Goal: Use online tool/utility: Utilize a website feature to perform a specific function

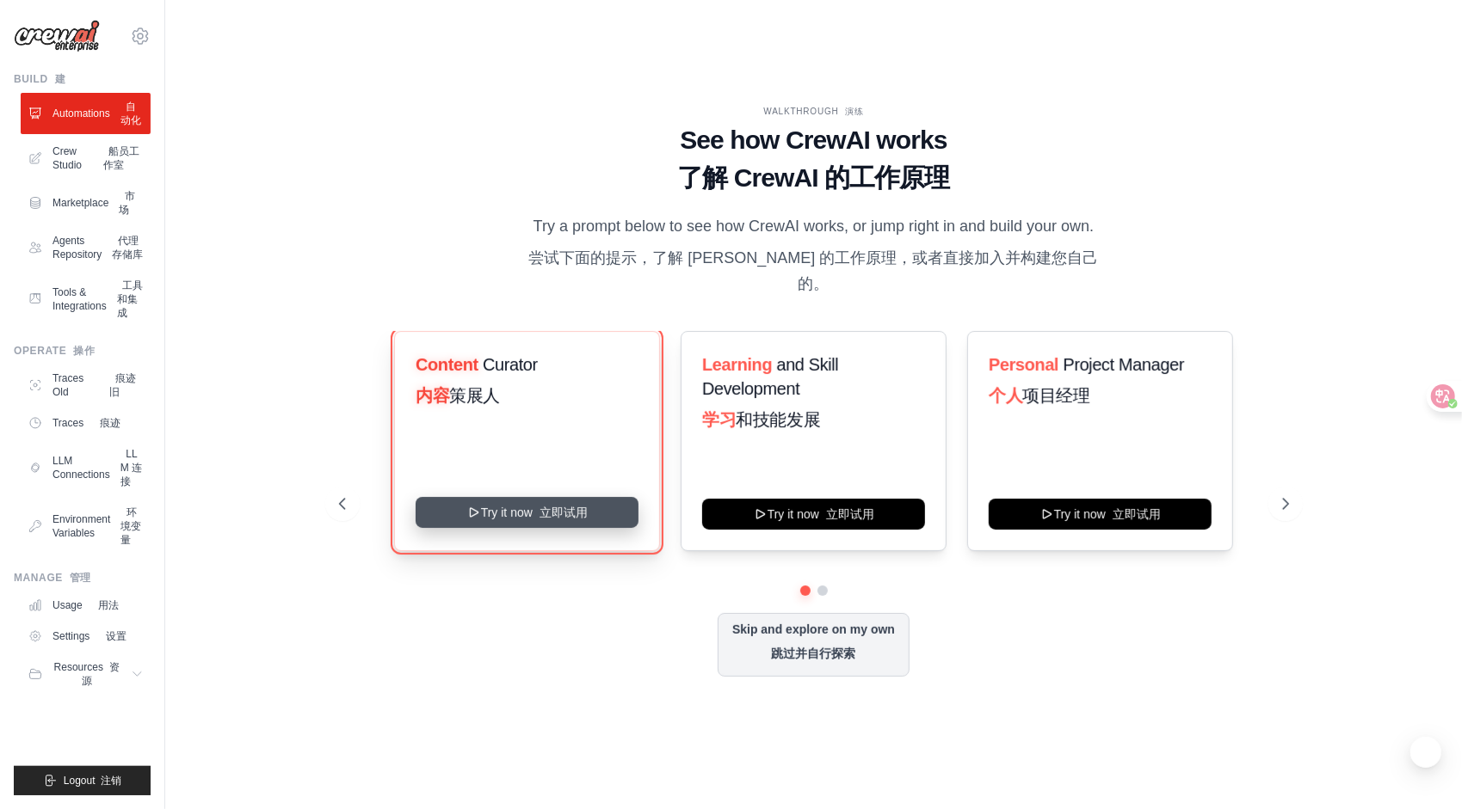
click at [569, 509] on button "Try it now 立即试用" at bounding box center [527, 512] width 223 height 31
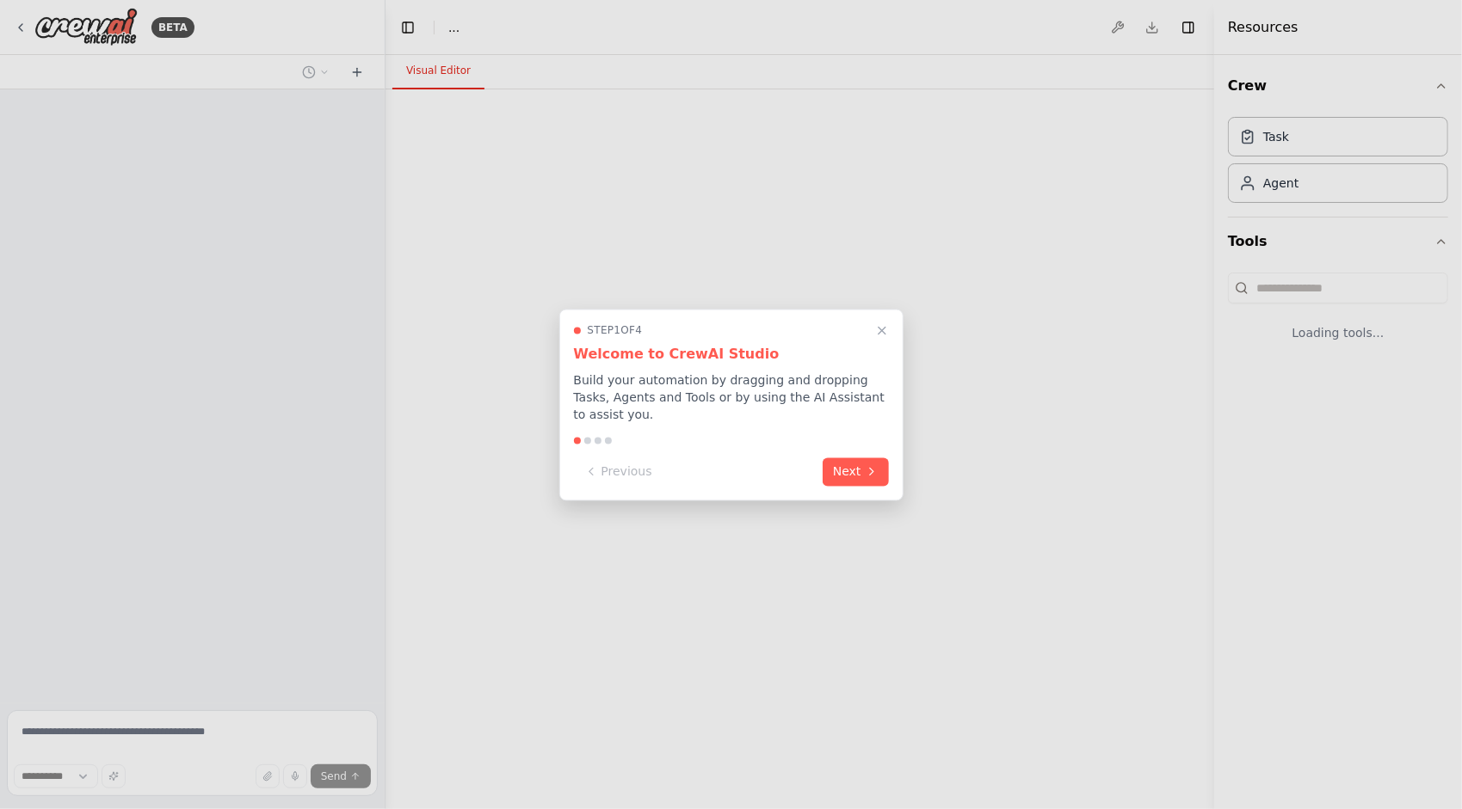
select select "****"
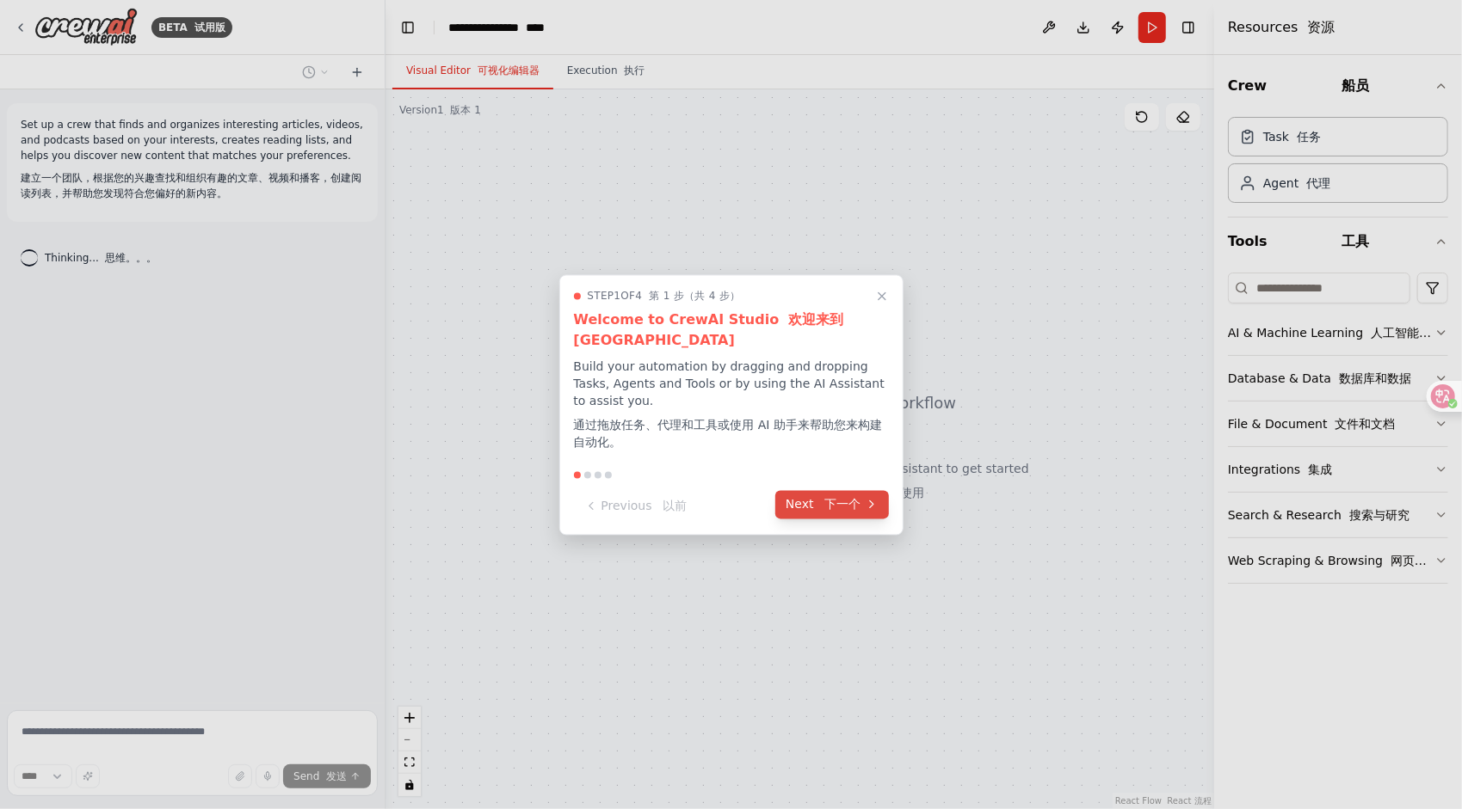
click at [855, 499] on font "下一个" at bounding box center [843, 504] width 36 height 14
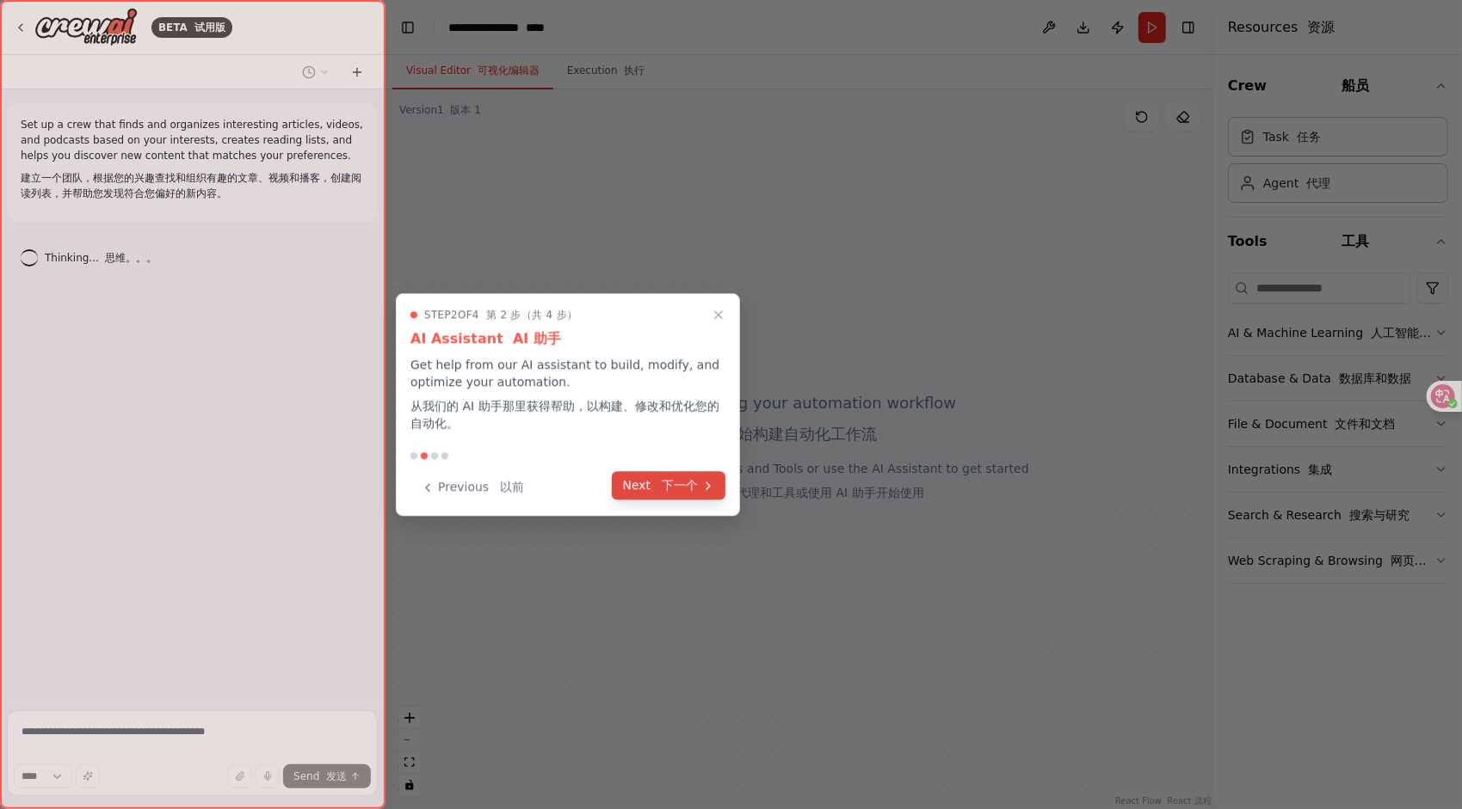
click at [687, 480] on font "下一个" at bounding box center [680, 485] width 36 height 14
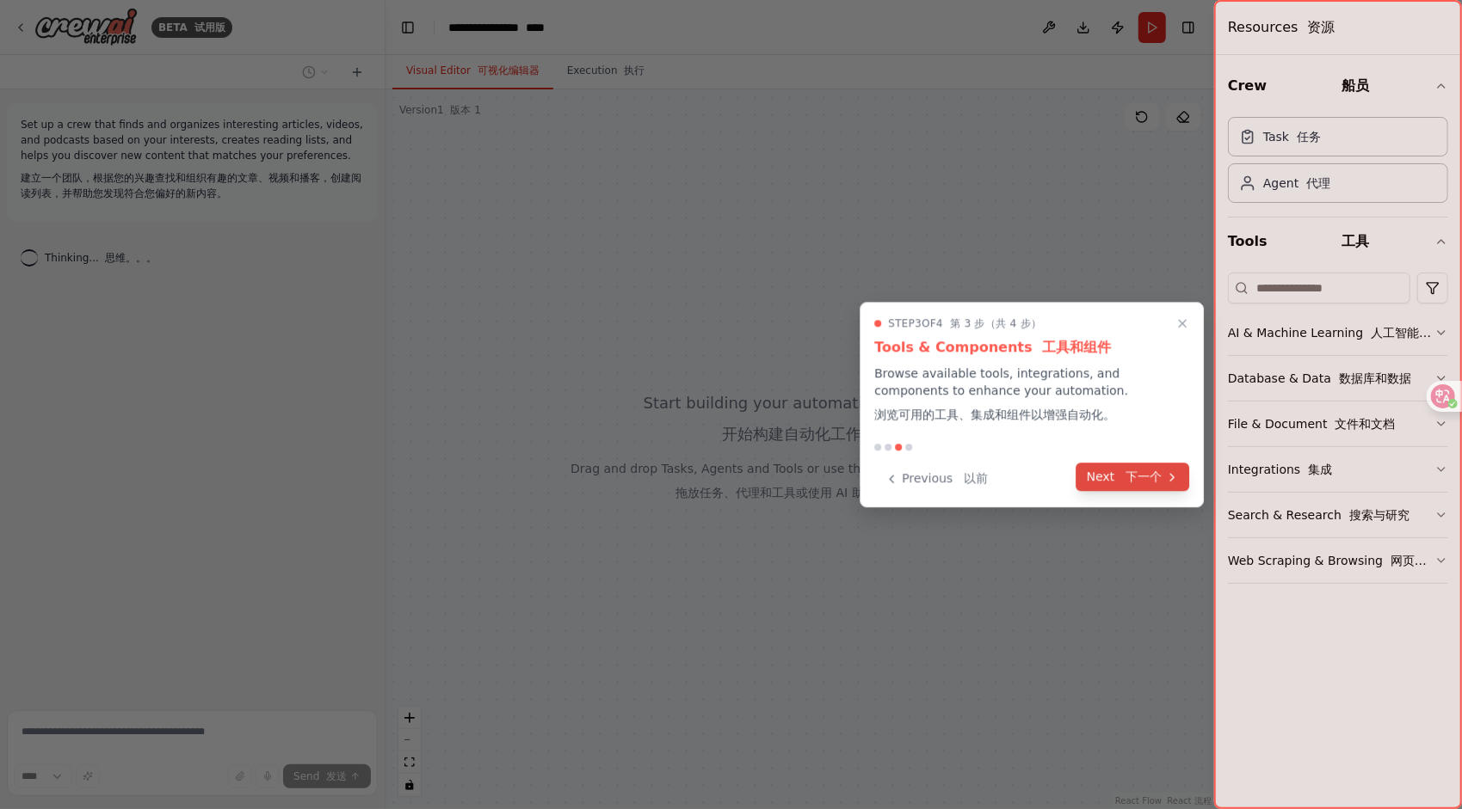
click at [1130, 471] on font "下一个" at bounding box center [1143, 477] width 36 height 14
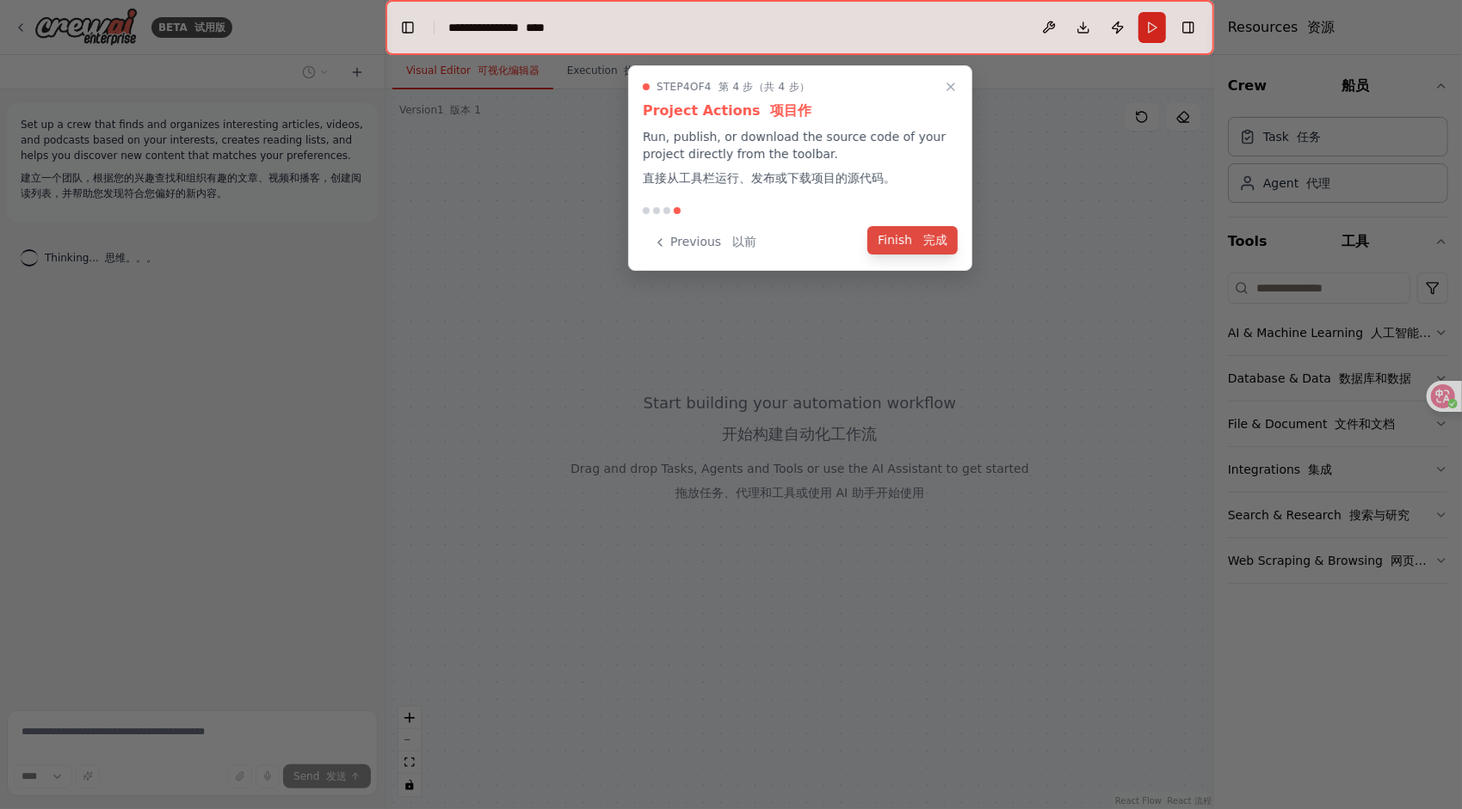
click at [921, 237] on font at bounding box center [919, 240] width 8 height 14
